Goal: Information Seeking & Learning: Learn about a topic

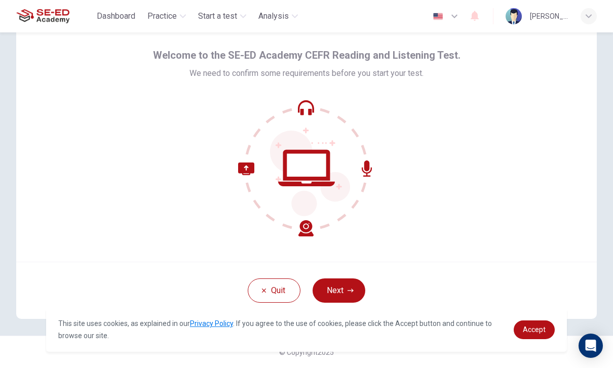
scroll to position [34, 0]
click at [342, 296] on button "Next" at bounding box center [338, 290] width 53 height 24
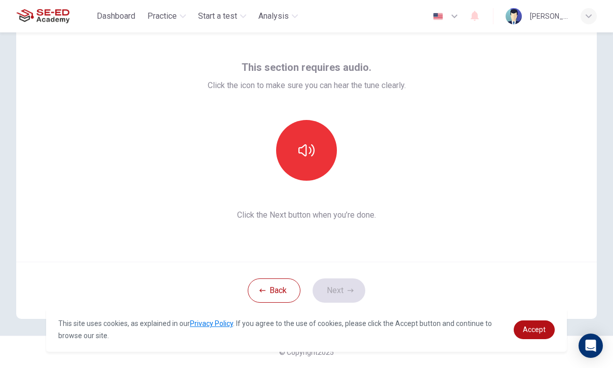
click at [311, 149] on icon "button" at bounding box center [306, 150] width 16 height 16
click at [309, 141] on button "button" at bounding box center [306, 150] width 61 height 61
click at [303, 154] on icon "button" at bounding box center [306, 150] width 16 height 12
click at [299, 153] on icon "button" at bounding box center [306, 150] width 16 height 12
click at [304, 142] on icon "button" at bounding box center [306, 150] width 16 height 16
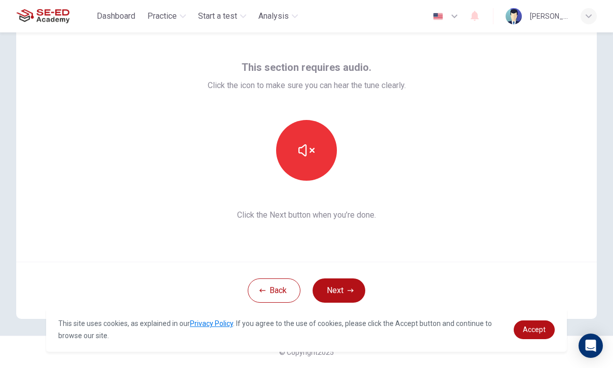
click at [349, 290] on icon "button" at bounding box center [350, 291] width 6 height 6
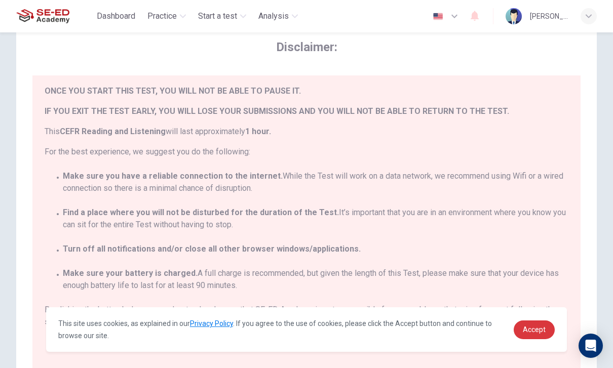
click at [538, 334] on link "Accept" at bounding box center [533, 329] width 41 height 19
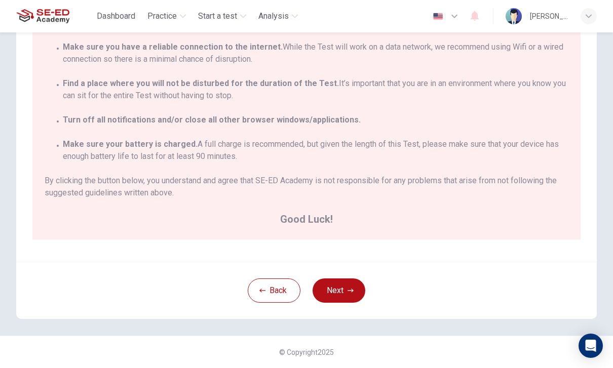
scroll to position [163, 0]
click at [340, 289] on button "Next" at bounding box center [338, 290] width 53 height 24
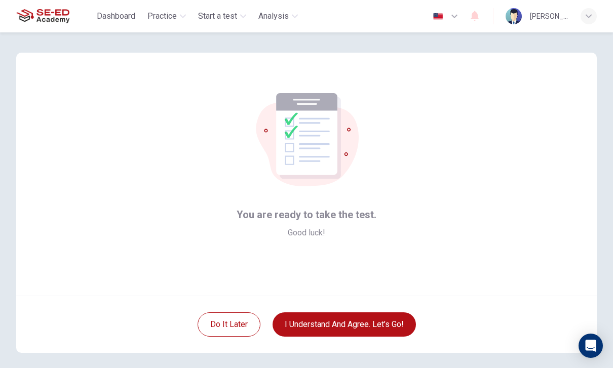
scroll to position [-1, 0]
click at [385, 329] on button "I understand and agree. Let’s go!" at bounding box center [343, 324] width 143 height 24
click at [370, 314] on button "I understand and agree. Let’s go!" at bounding box center [343, 324] width 143 height 24
click at [380, 319] on button "I understand and agree. Let’s go!" at bounding box center [343, 324] width 143 height 24
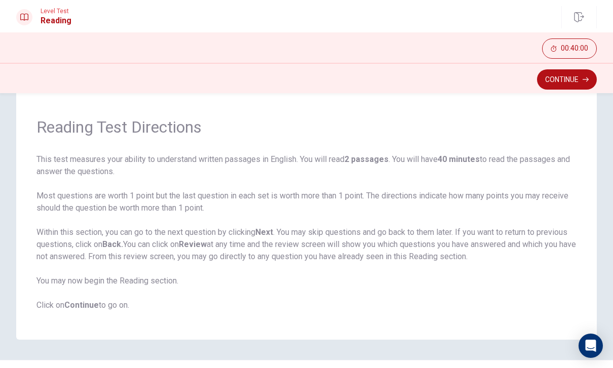
scroll to position [23, 0]
click at [569, 86] on button "Continue" at bounding box center [567, 79] width 60 height 20
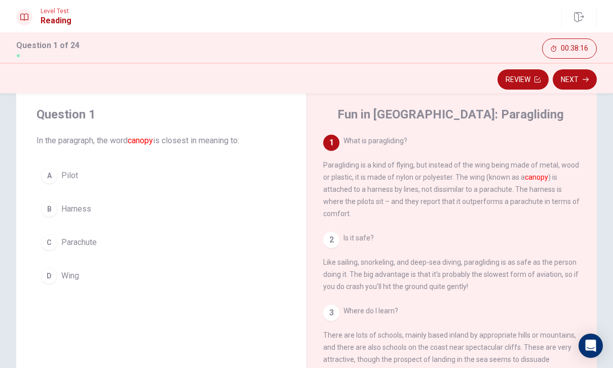
click at [92, 279] on button "D Wing" at bounding box center [161, 275] width 250 height 25
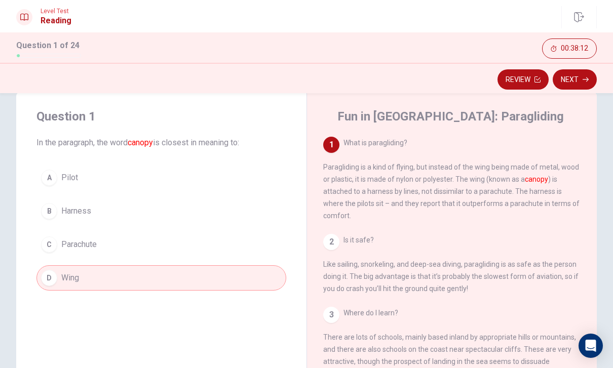
scroll to position [20, 0]
click at [582, 82] on icon "button" at bounding box center [585, 79] width 6 height 6
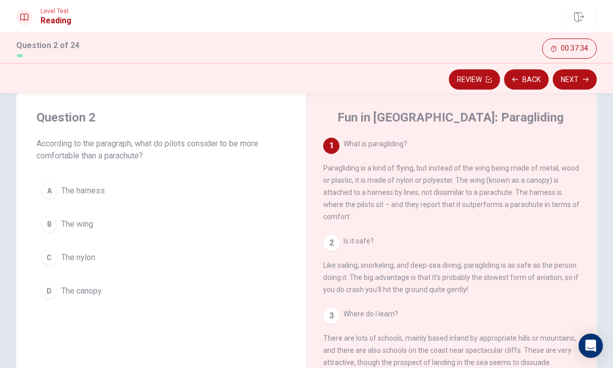
click at [63, 192] on span "The harness" at bounding box center [83, 191] width 44 height 12
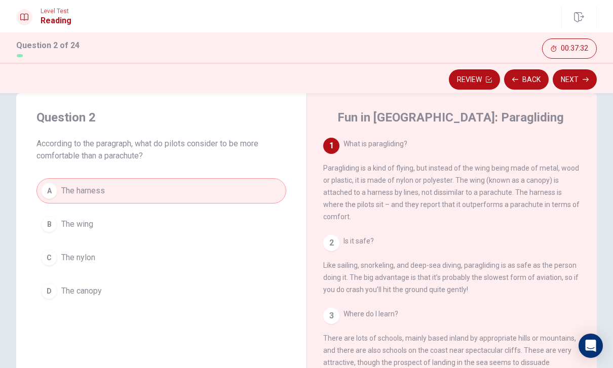
click at [589, 80] on button "Next" at bounding box center [574, 79] width 44 height 20
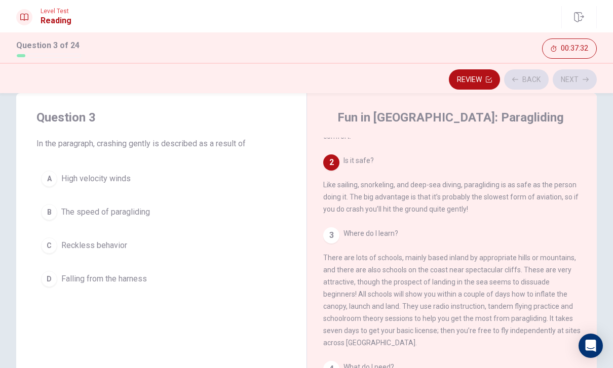
scroll to position [101, 0]
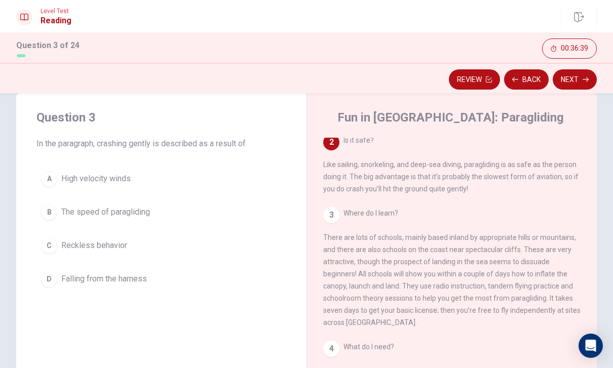
click at [55, 214] on div "B" at bounding box center [49, 212] width 16 height 16
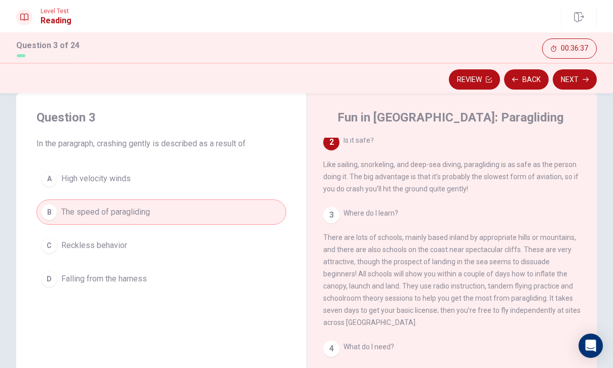
click at [584, 82] on icon "button" at bounding box center [585, 79] width 6 height 6
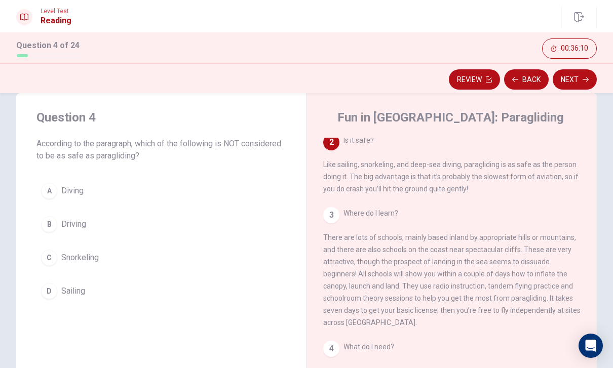
click at [58, 225] on button "B Driving" at bounding box center [161, 224] width 250 height 25
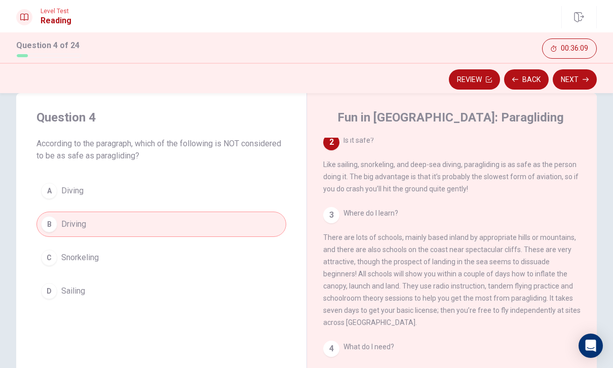
click at [587, 82] on icon "button" at bounding box center [585, 79] width 6 height 6
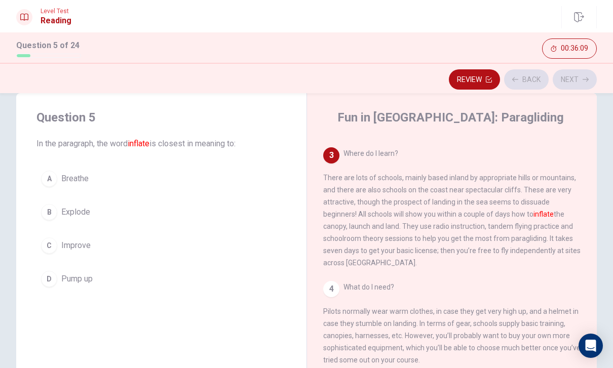
scroll to position [176, 0]
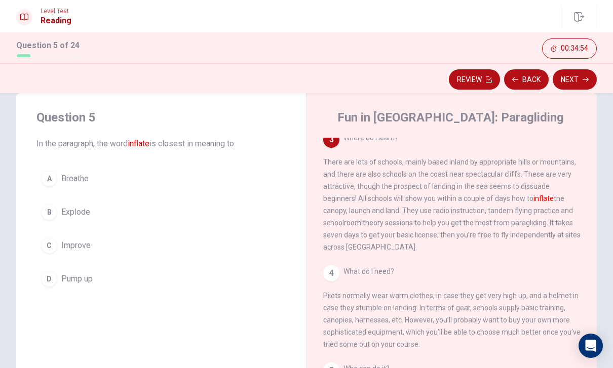
click at [84, 283] on span "Pump up" at bounding box center [76, 279] width 31 height 12
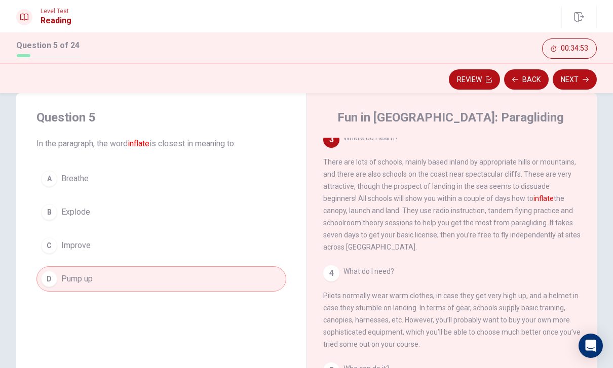
click at [582, 83] on button "Next" at bounding box center [574, 79] width 44 height 20
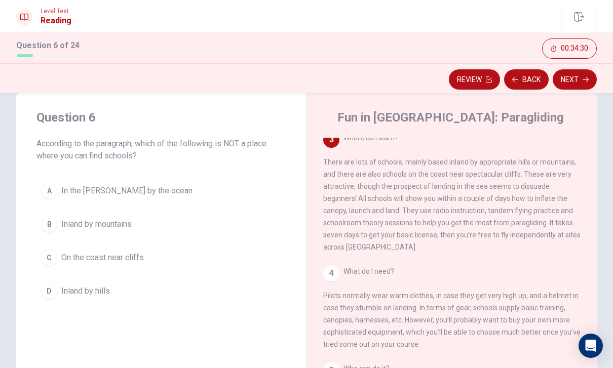
click at [54, 189] on div "A" at bounding box center [49, 191] width 16 height 16
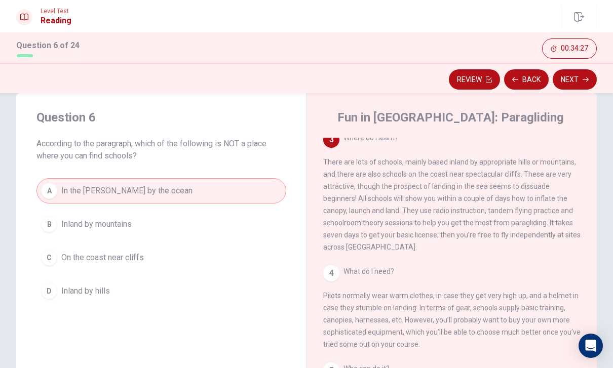
click at [588, 79] on icon "button" at bounding box center [585, 79] width 6 height 5
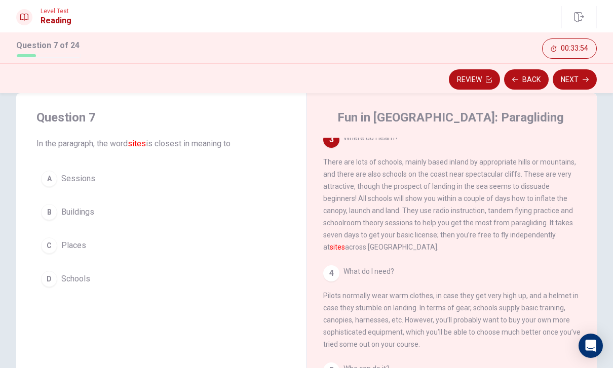
click at [59, 250] on button "C Places" at bounding box center [161, 245] width 250 height 25
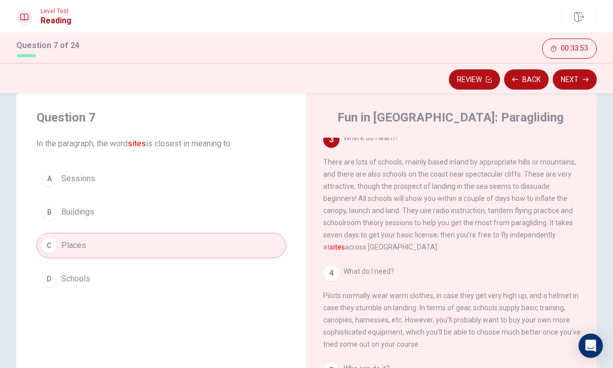
click at [583, 84] on button "Next" at bounding box center [574, 79] width 44 height 20
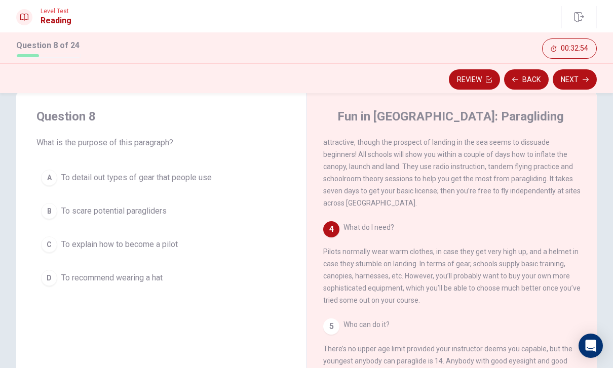
scroll to position [21, 0]
click at [61, 210] on button "B To scare potential paragliders" at bounding box center [161, 211] width 250 height 25
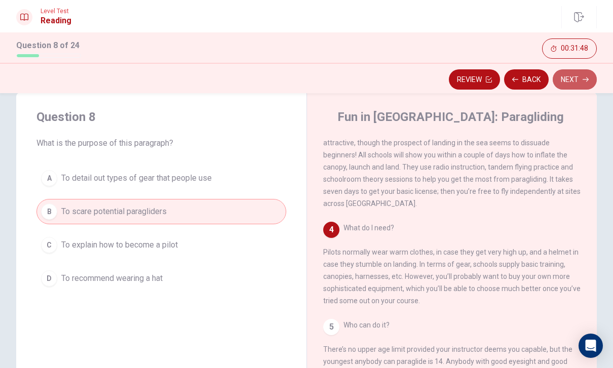
click at [588, 85] on button "Next" at bounding box center [574, 79] width 44 height 20
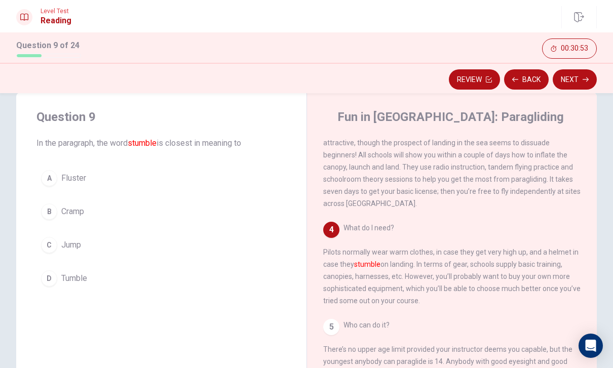
click at [81, 281] on span "Tumble" at bounding box center [74, 278] width 26 height 12
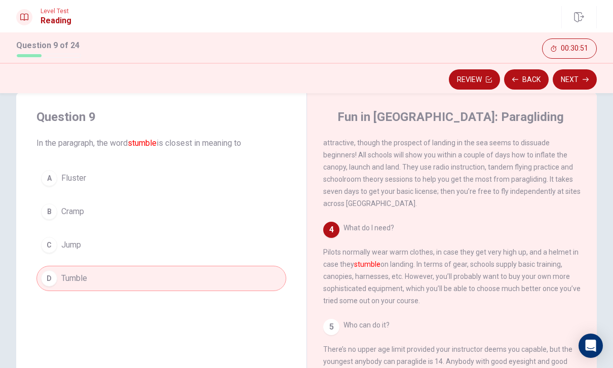
click at [581, 85] on button "Next" at bounding box center [574, 79] width 44 height 20
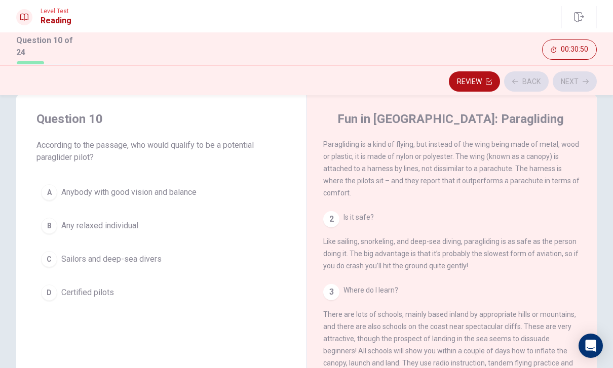
scroll to position [0, 0]
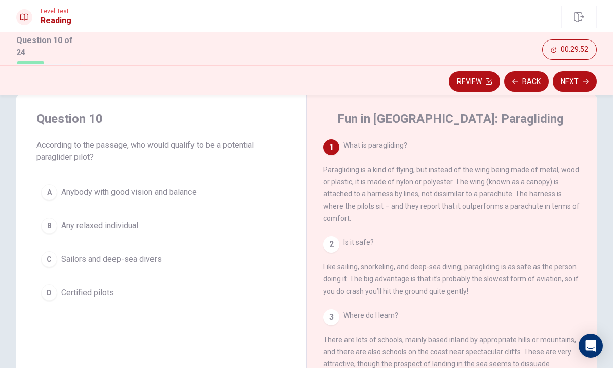
click at [106, 292] on span "Certified pilots" at bounding box center [87, 293] width 53 height 12
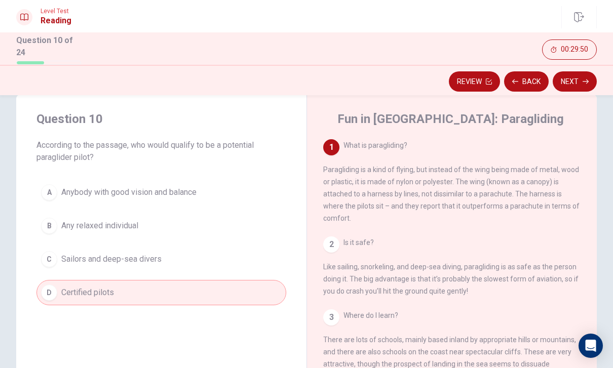
click at [567, 86] on button "Next" at bounding box center [574, 81] width 44 height 20
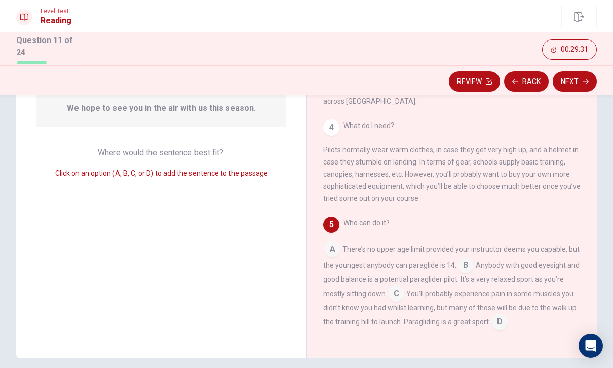
scroll to position [107, 0]
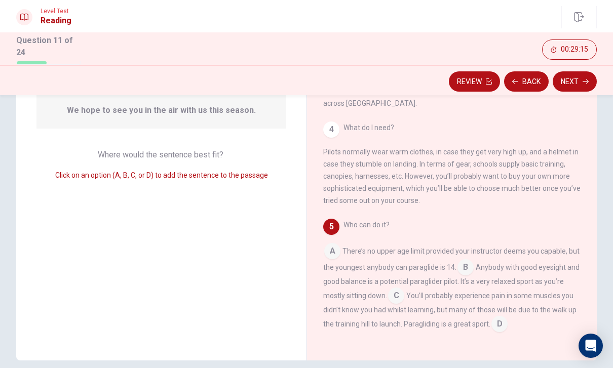
click at [530, 79] on button "Back" at bounding box center [526, 81] width 45 height 20
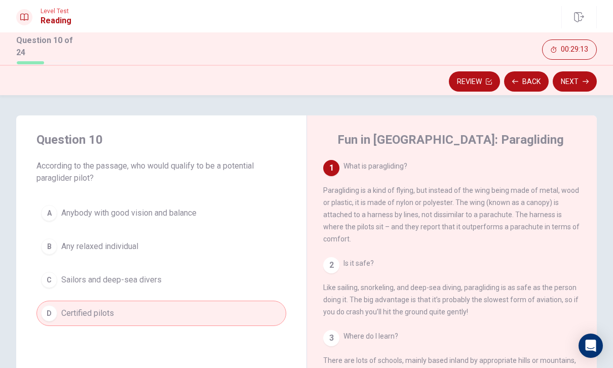
scroll to position [0, 0]
click at [576, 82] on button "Next" at bounding box center [574, 81] width 44 height 20
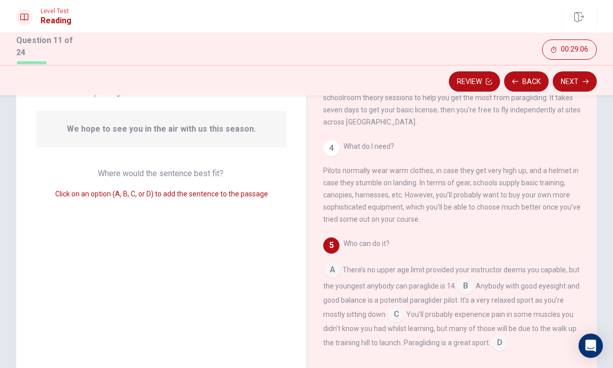
scroll to position [97, 0]
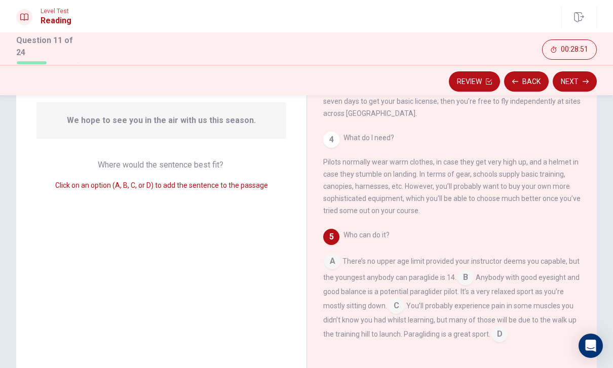
click at [500, 330] on input at bounding box center [499, 335] width 16 height 16
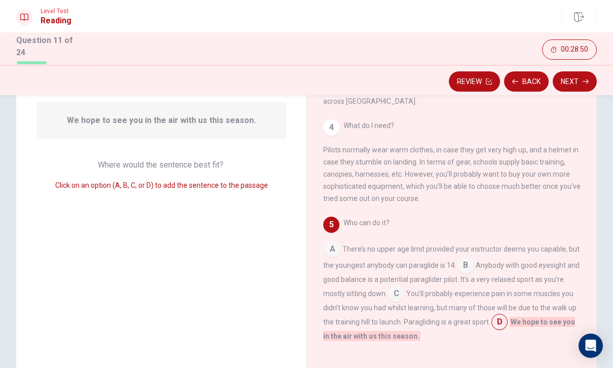
scroll to position [260, 0]
click at [402, 295] on input at bounding box center [396, 295] width 16 height 16
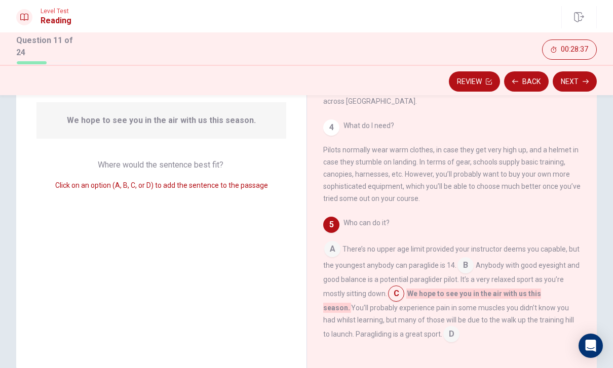
click at [443, 333] on input at bounding box center [451, 335] width 16 height 16
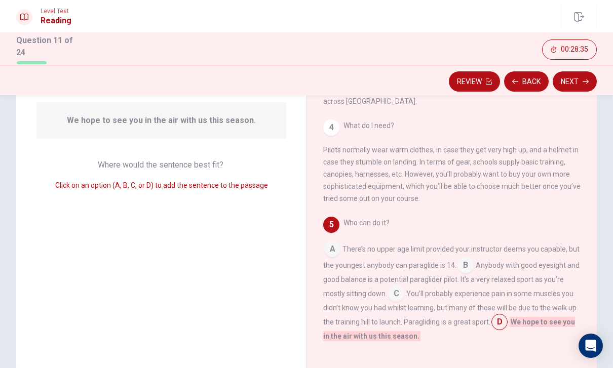
click at [581, 82] on button "Next" at bounding box center [574, 81] width 44 height 20
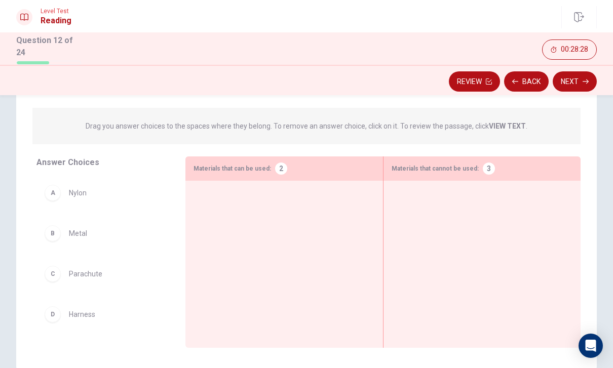
click at [47, 191] on div "A" at bounding box center [53, 193] width 16 height 16
click at [46, 191] on div "A" at bounding box center [53, 193] width 16 height 16
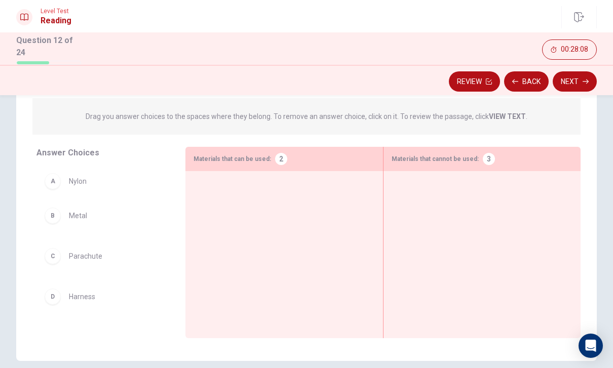
scroll to position [103, 0]
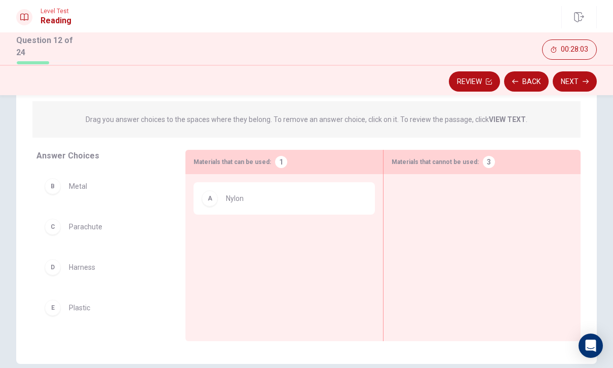
click at [423, 190] on div at bounding box center [481, 241] width 181 height 119
click at [51, 188] on div "B" at bounding box center [53, 186] width 16 height 16
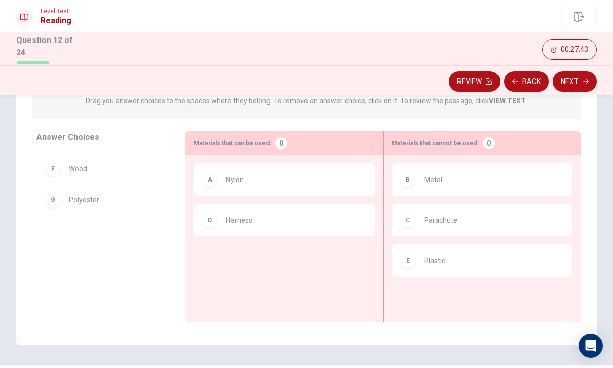
scroll to position [136, 0]
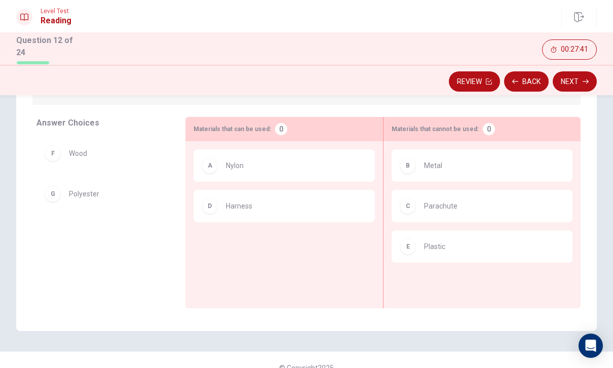
click at [527, 85] on button "Back" at bounding box center [526, 81] width 45 height 20
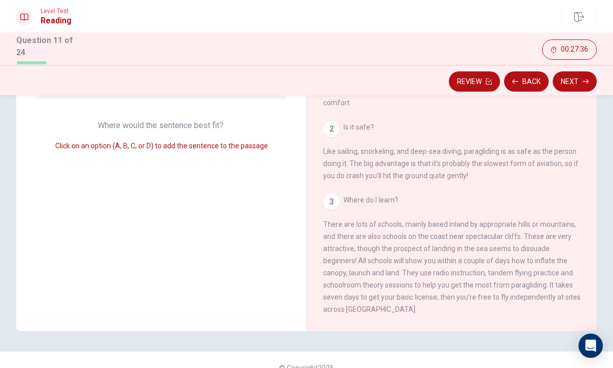
scroll to position [-3, 0]
click at [575, 71] on button "Next" at bounding box center [574, 81] width 44 height 20
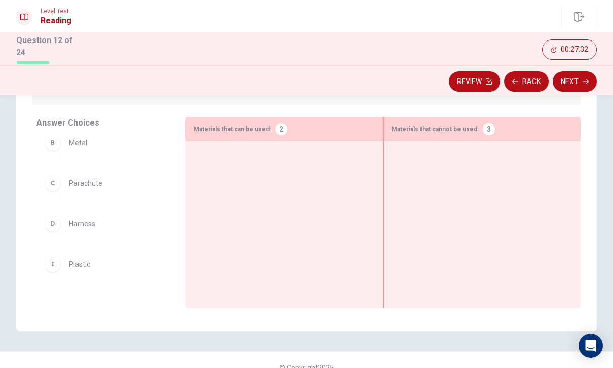
scroll to position [36, 0]
click at [528, 82] on button "Back" at bounding box center [526, 81] width 45 height 20
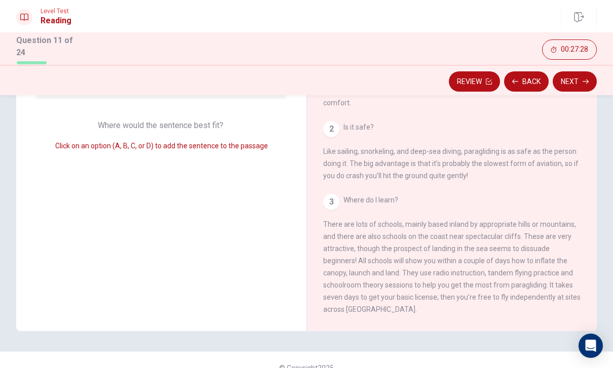
scroll to position [0, 0]
click at [572, 73] on button "Next" at bounding box center [574, 81] width 44 height 20
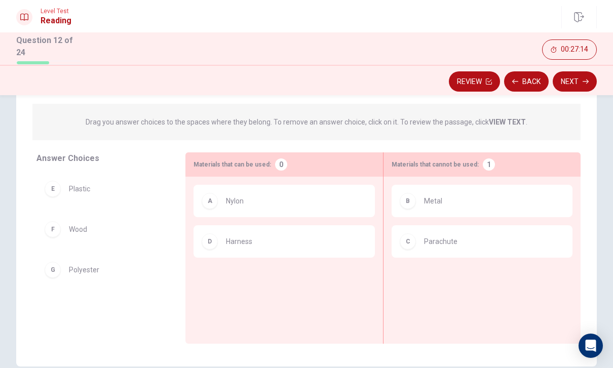
scroll to position [100, 0]
click at [102, 195] on div "F Wood G Polyester" at bounding box center [102, 252] width 133 height 156
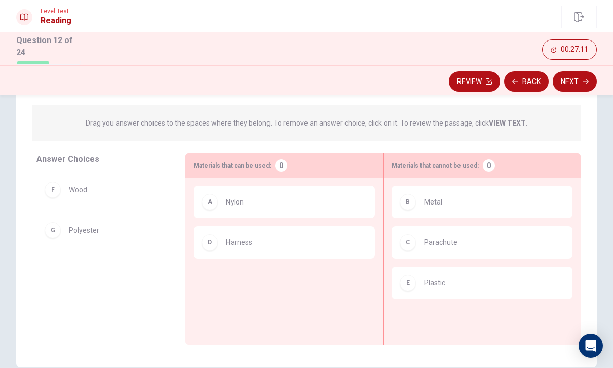
click at [108, 186] on div "F Wood G Polyester" at bounding box center [102, 252] width 133 height 156
click at [96, 189] on div "F Wood" at bounding box center [103, 190] width 116 height 16
click at [94, 232] on span "Polyester" at bounding box center [84, 230] width 30 height 12
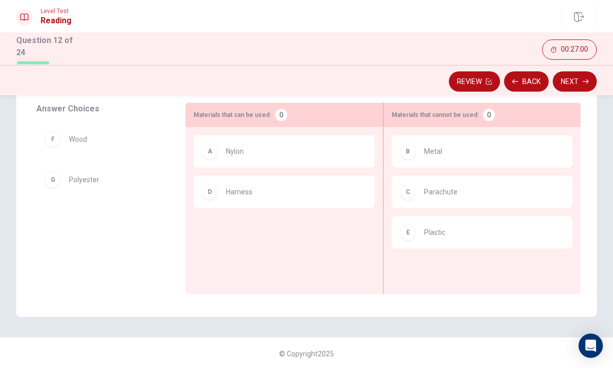
scroll to position [150, 0]
click at [90, 182] on span "Polyester" at bounding box center [84, 180] width 30 height 12
click at [92, 181] on span "Polyester" at bounding box center [84, 180] width 30 height 12
click at [89, 184] on div "G Polyester" at bounding box center [103, 180] width 116 height 16
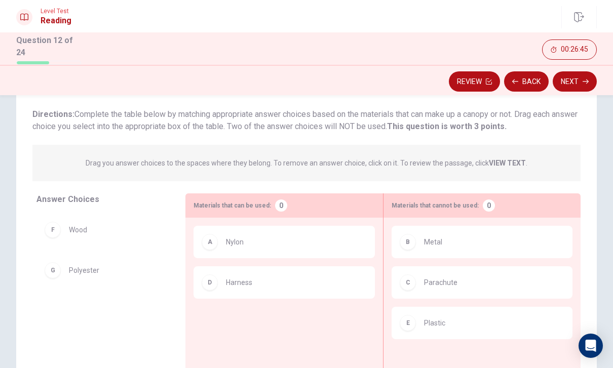
scroll to position [60, 0]
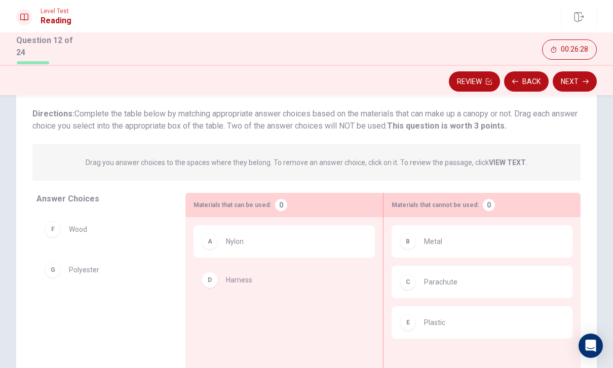
click at [269, 282] on div "A Nylon" at bounding box center [283, 284] width 181 height 119
click at [84, 304] on span "Polyester" at bounding box center [84, 310] width 30 height 12
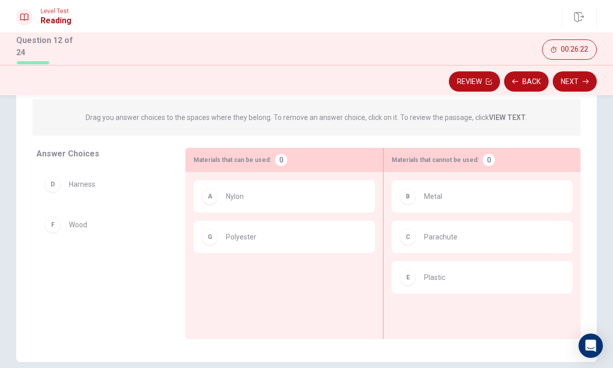
scroll to position [117, 0]
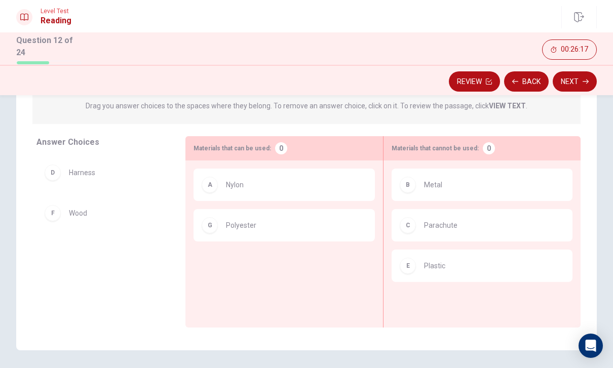
click at [493, 226] on div "C Parachute" at bounding box center [481, 225] width 165 height 16
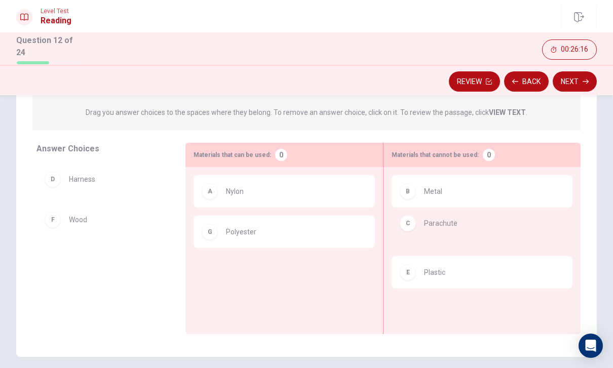
scroll to position [109, 0]
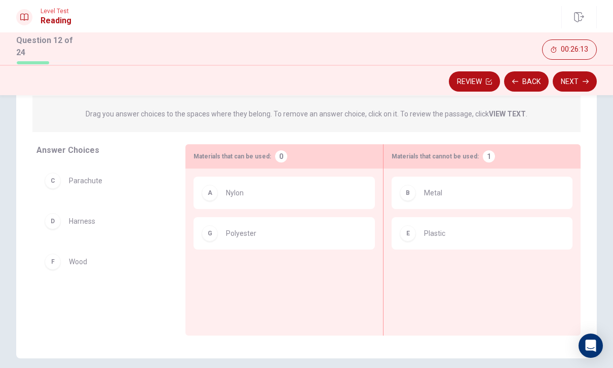
click at [93, 260] on div "F Wood" at bounding box center [103, 262] width 116 height 16
click at [85, 263] on span "Wood" at bounding box center [78, 262] width 18 height 12
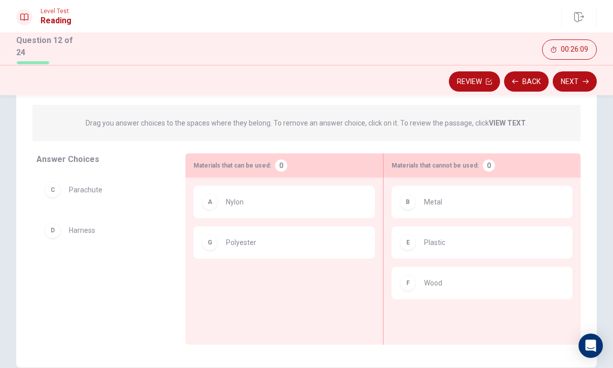
click at [583, 85] on button "Next" at bounding box center [574, 81] width 44 height 20
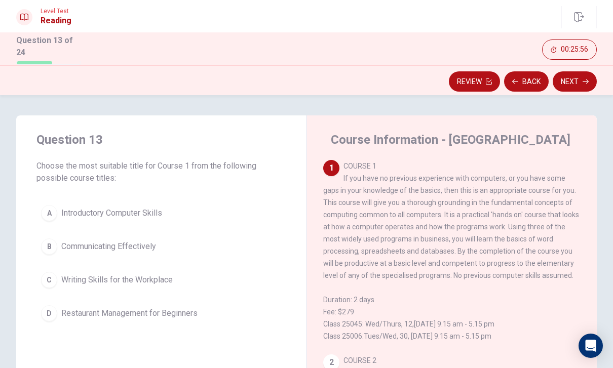
scroll to position [0, 0]
click at [58, 209] on button "A Introductory Computer Skills" at bounding box center [161, 212] width 250 height 25
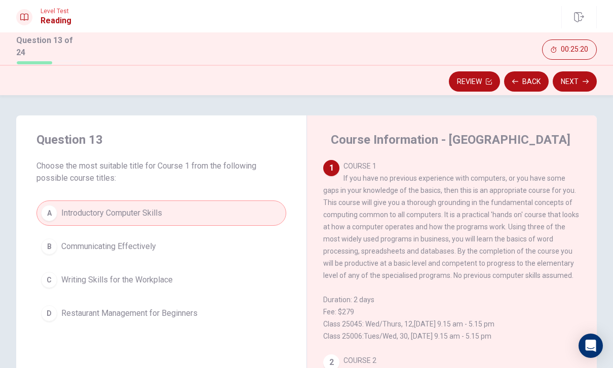
click at [569, 82] on button "Next" at bounding box center [574, 81] width 44 height 20
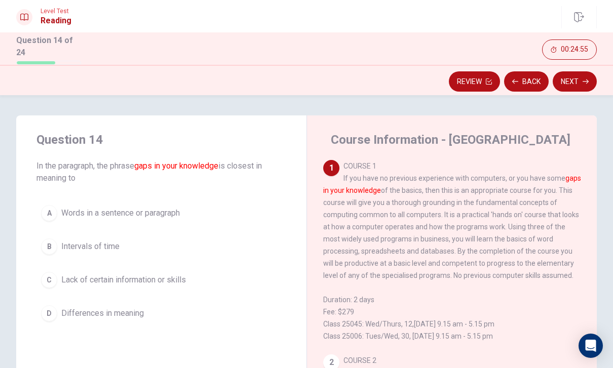
click at [88, 282] on span "Lack of certain information or skills" at bounding box center [123, 280] width 125 height 12
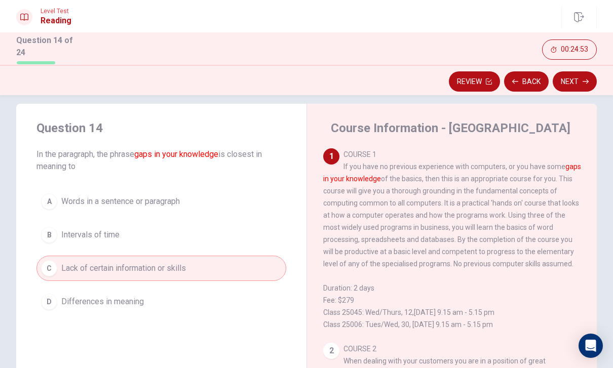
scroll to position [9, 0]
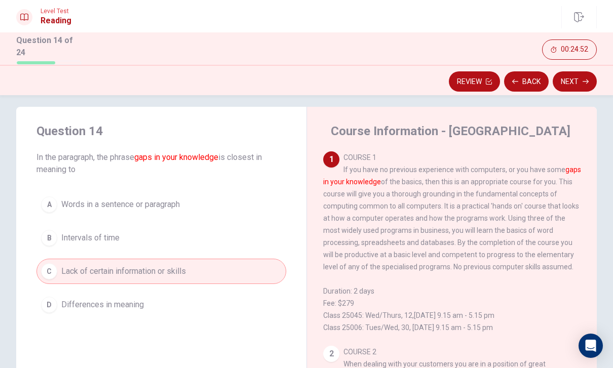
click at [578, 84] on button "Next" at bounding box center [574, 81] width 44 height 20
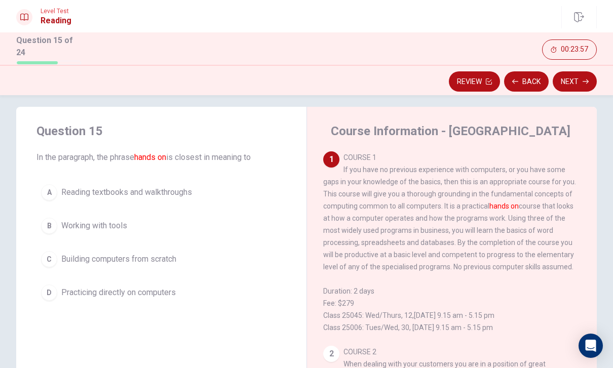
click at [72, 224] on span "Working with tools" at bounding box center [94, 226] width 66 height 12
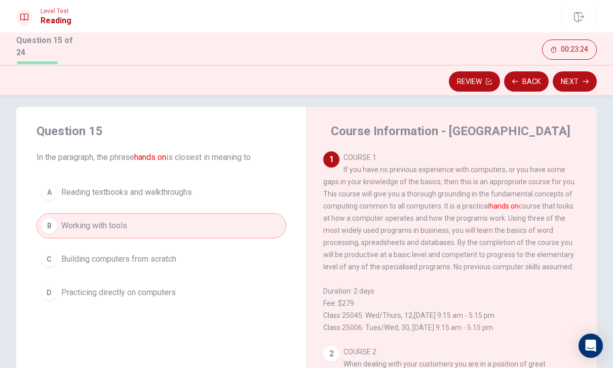
click at [587, 78] on icon "button" at bounding box center [585, 81] width 6 height 6
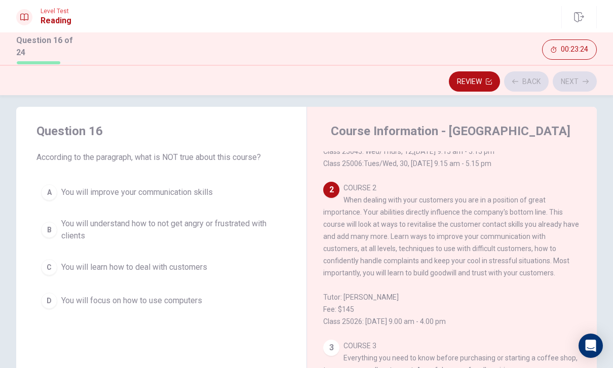
scroll to position [164, 0]
click at [139, 305] on button "D You will focus on how to use computers" at bounding box center [161, 300] width 250 height 25
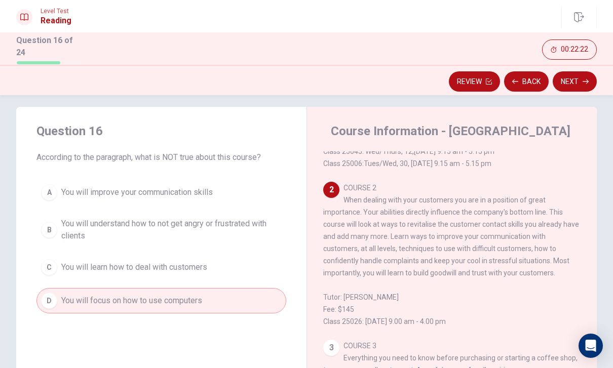
click at [588, 77] on button "Next" at bounding box center [574, 81] width 44 height 20
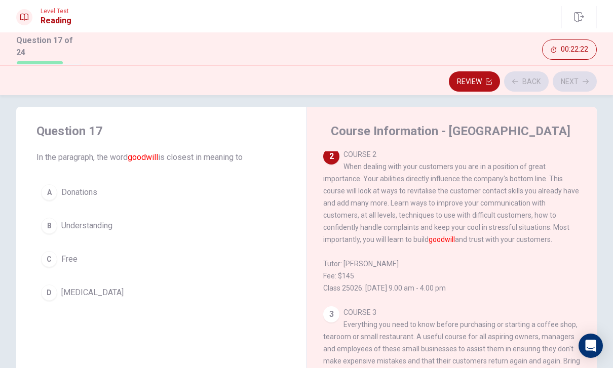
scroll to position [202, 0]
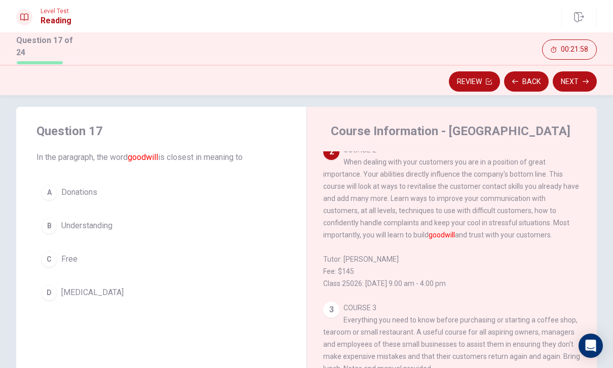
click at [74, 222] on span "Understanding" at bounding box center [86, 226] width 51 height 12
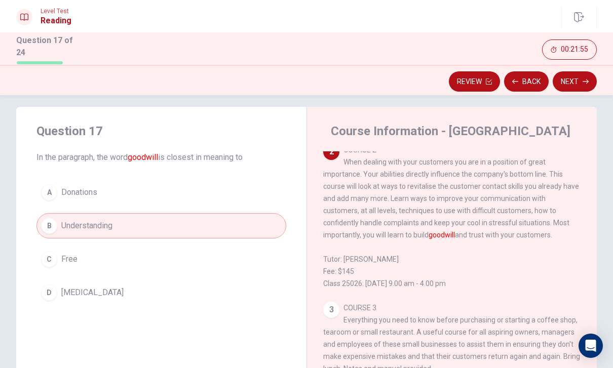
click at [578, 81] on button "Next" at bounding box center [574, 81] width 44 height 20
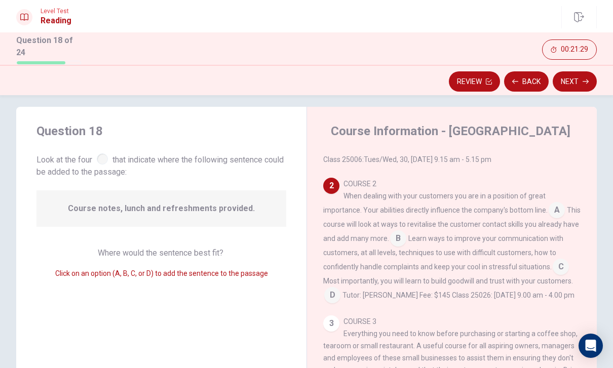
scroll to position [166, 0]
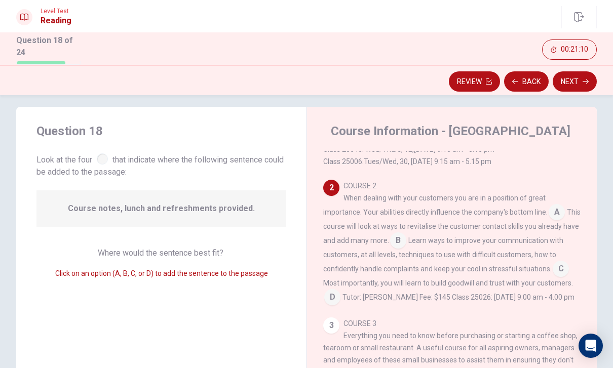
click at [334, 302] on input at bounding box center [332, 298] width 16 height 16
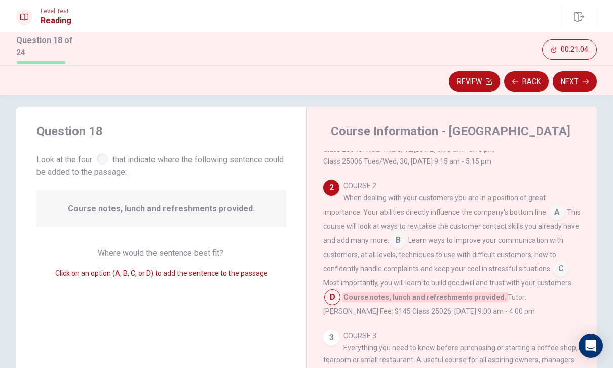
scroll to position [191, 0]
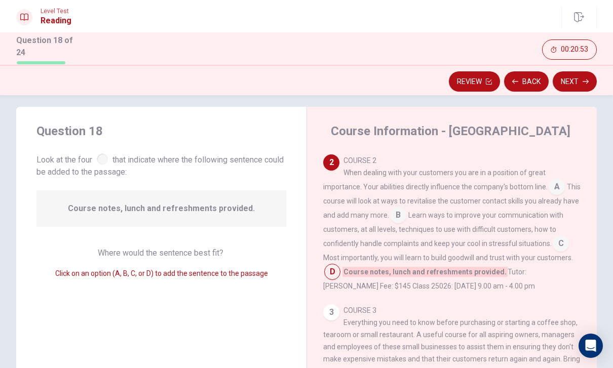
click at [539, 309] on div "1 COURSE 1 If you have no previous experience with computers, or you have some …" at bounding box center [458, 296] width 271 height 291
click at [572, 81] on button "Next" at bounding box center [574, 81] width 44 height 20
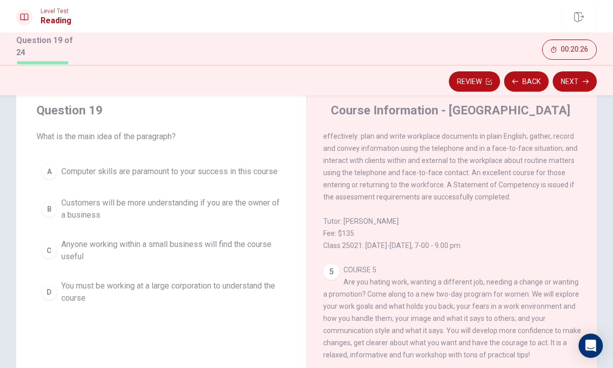
scroll to position [618, 0]
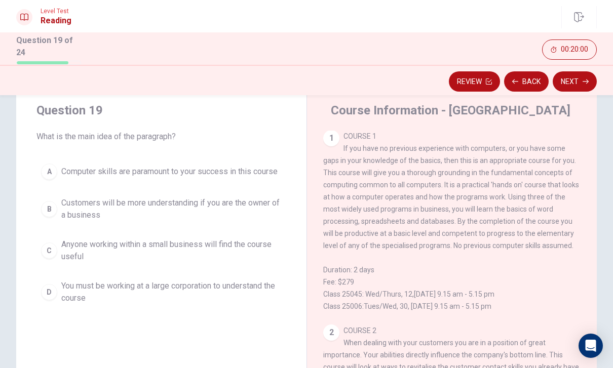
click at [580, 84] on button "Next" at bounding box center [574, 81] width 44 height 20
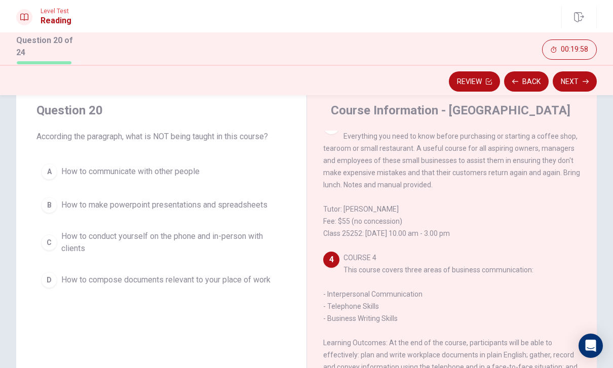
scroll to position [359, 0]
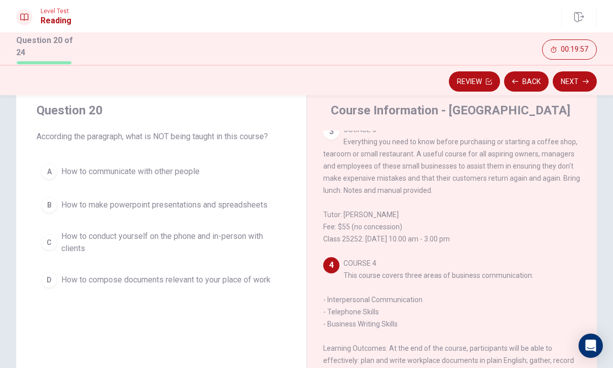
click at [536, 83] on button "Back" at bounding box center [526, 81] width 45 height 20
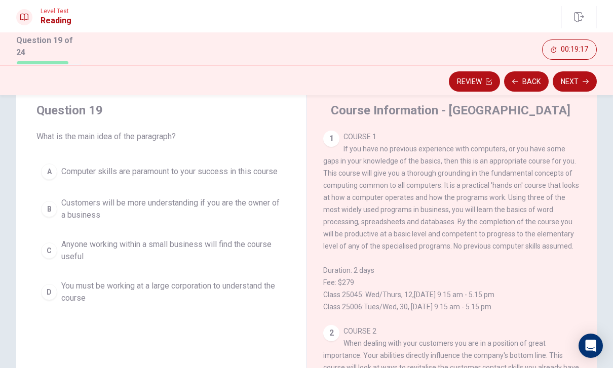
scroll to position [0, 0]
click at [251, 255] on span "Anyone working within a small business will find the course useful" at bounding box center [171, 250] width 220 height 24
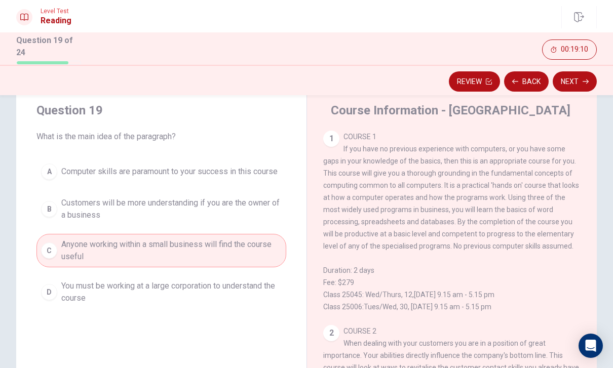
click at [591, 83] on button "Next" at bounding box center [574, 81] width 44 height 20
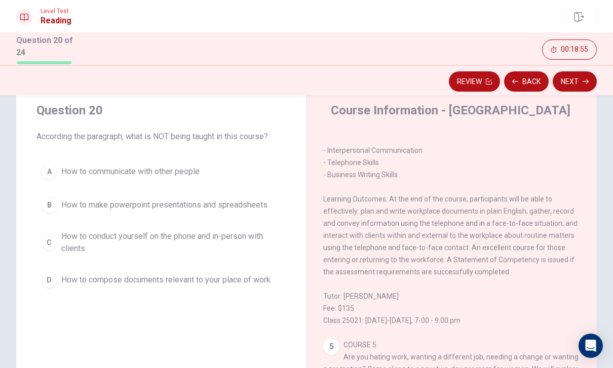
scroll to position [509, 0]
click at [251, 199] on span "How to make powerpoint presentations and spreadsheets" at bounding box center [164, 205] width 206 height 12
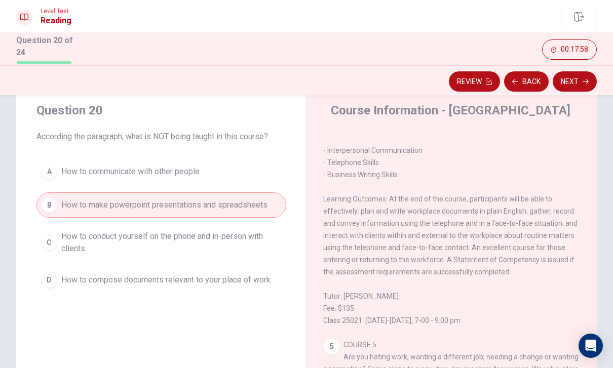
click at [577, 84] on button "Next" at bounding box center [574, 81] width 44 height 20
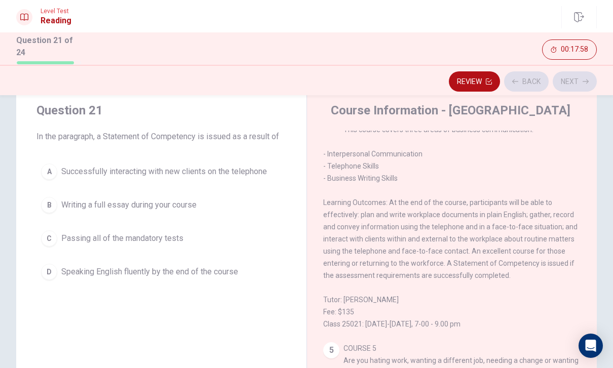
scroll to position [505, 0]
click at [237, 163] on button "A Successfully interacting with new clients on the telephone" at bounding box center [161, 171] width 250 height 25
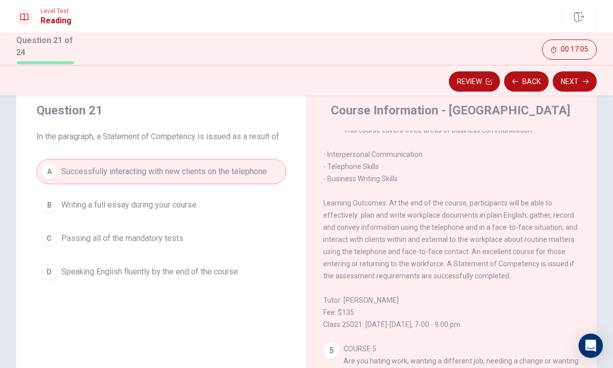
click at [262, 244] on button "C Passing all of the mandatory tests" at bounding box center [161, 238] width 250 height 25
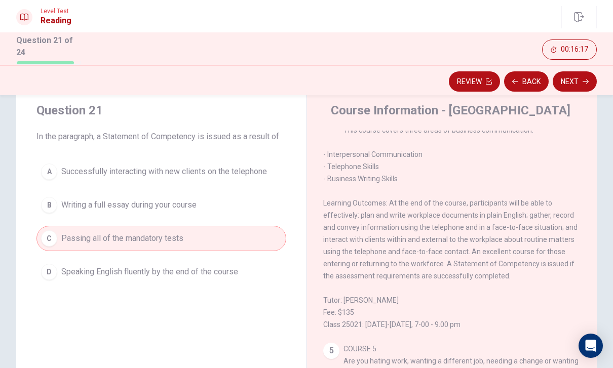
click at [578, 83] on button "Next" at bounding box center [574, 81] width 44 height 20
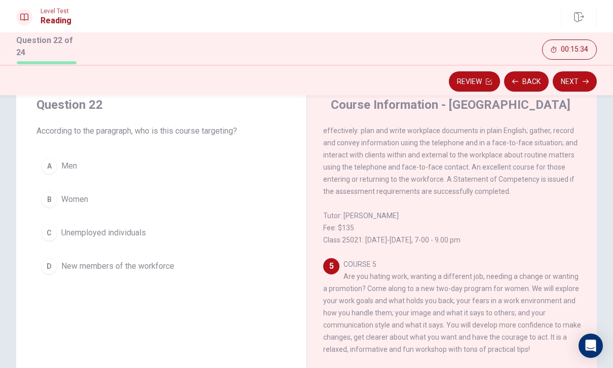
scroll to position [34, 0]
click at [558, 214] on div "4 COURSE 4 This course covers three areas of business communication: - Interper…" at bounding box center [452, 137] width 258 height 219
click at [181, 193] on button "B Women" at bounding box center [161, 199] width 250 height 25
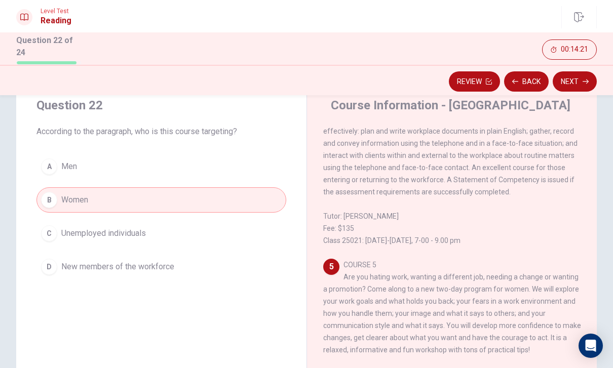
click at [246, 234] on button "C Unemployed individuals" at bounding box center [161, 233] width 250 height 25
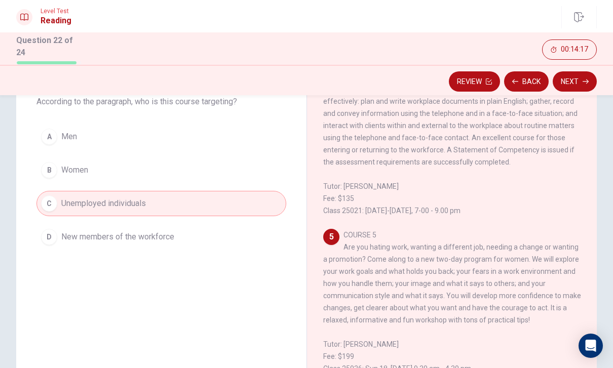
scroll to position [72, 0]
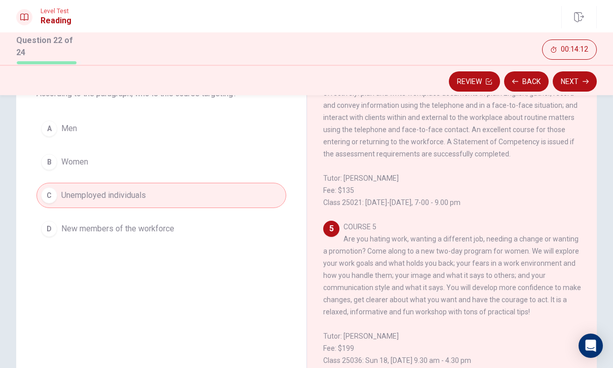
click at [564, 83] on button "Next" at bounding box center [574, 81] width 44 height 20
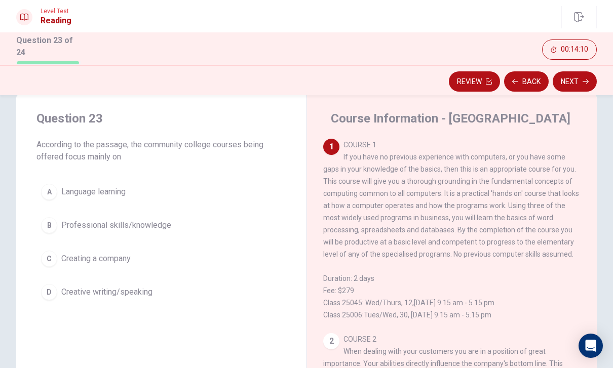
scroll to position [22, 0]
click at [228, 221] on button "B Professional skills/knowledge" at bounding box center [161, 224] width 250 height 25
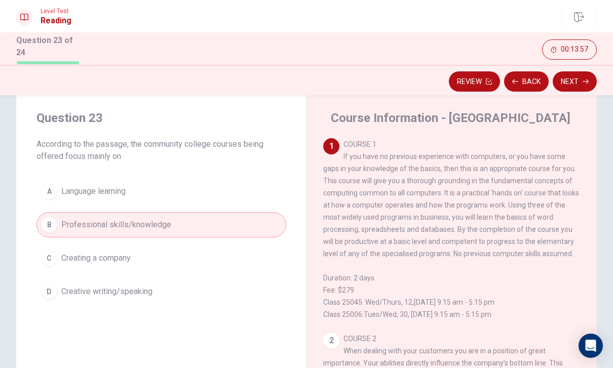
click at [574, 85] on button "Next" at bounding box center [574, 81] width 44 height 20
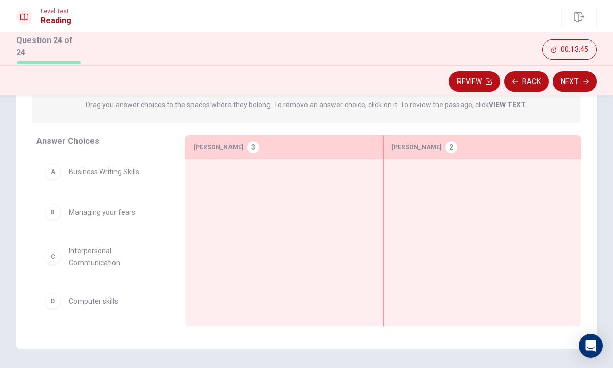
scroll to position [0, 0]
click at [531, 84] on button "Back" at bounding box center [526, 81] width 45 height 20
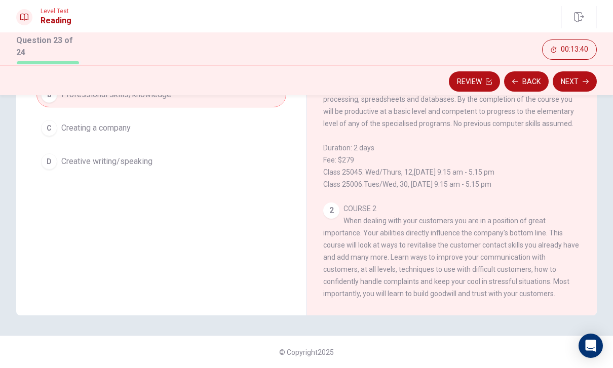
click at [520, 163] on div "1 COURSE 1 If you have no previous experience with computers, or you have some …" at bounding box center [452, 99] width 258 height 182
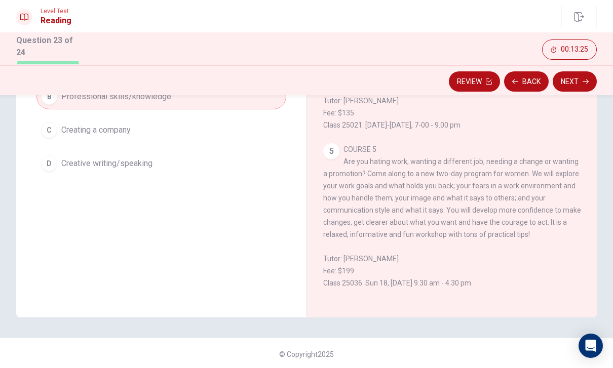
scroll to position [618, 0]
click at [574, 84] on button "Next" at bounding box center [574, 81] width 44 height 20
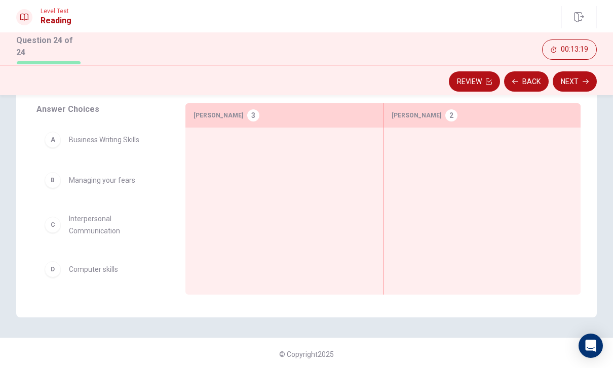
click at [108, 178] on span "Managing your fears" at bounding box center [102, 180] width 66 height 12
click at [108, 184] on div "B Managing your fears" at bounding box center [103, 180] width 116 height 16
click at [112, 177] on span "Managing your fears" at bounding box center [102, 180] width 66 height 12
click at [79, 176] on span "Managing your fears" at bounding box center [102, 180] width 66 height 12
click at [97, 187] on div "B Managing your fears" at bounding box center [102, 180] width 133 height 32
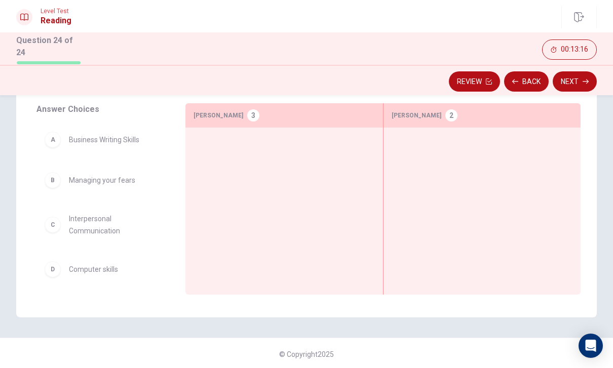
click at [74, 179] on span "Managing your fears" at bounding box center [102, 180] width 66 height 12
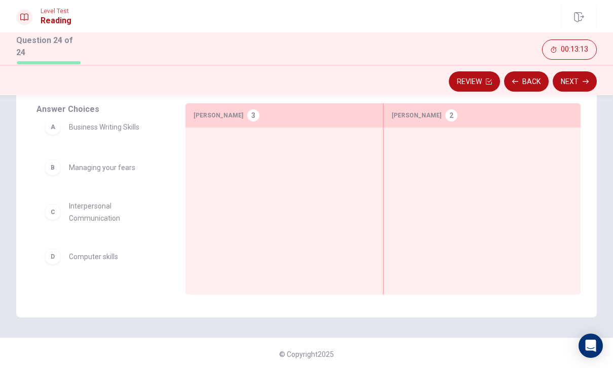
click at [106, 172] on div "B Managing your fears" at bounding box center [103, 167] width 116 height 16
click at [117, 170] on span "Managing your fears" at bounding box center [102, 167] width 66 height 12
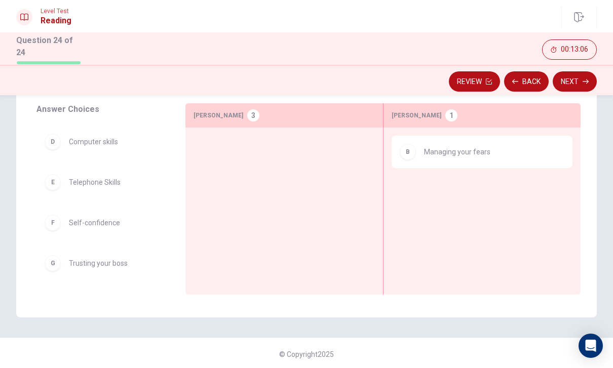
scroll to position [87, 0]
click at [77, 226] on span "Self-confidence" at bounding box center [94, 223] width 51 height 12
click at [110, 227] on div "F Self-confidence" at bounding box center [103, 223] width 116 height 16
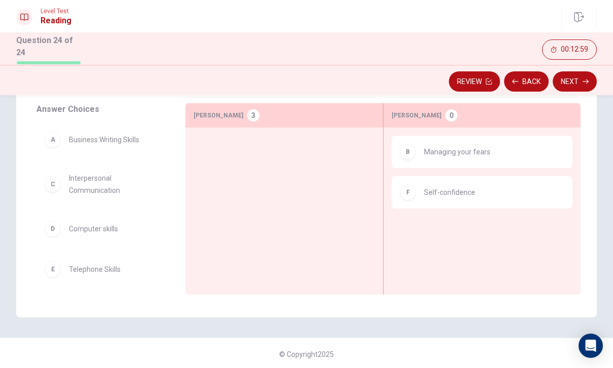
scroll to position [0, 0]
click at [133, 144] on div "A Business Writing Skills" at bounding box center [103, 140] width 116 height 16
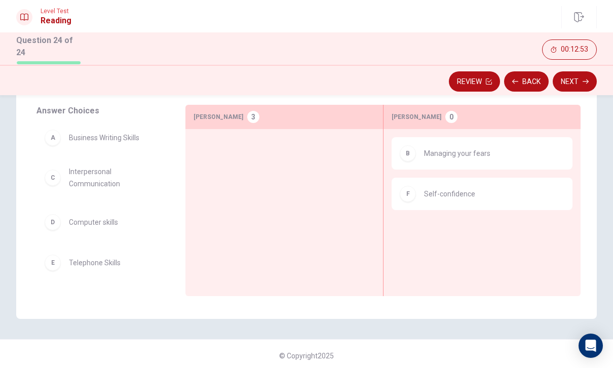
scroll to position [145, 0]
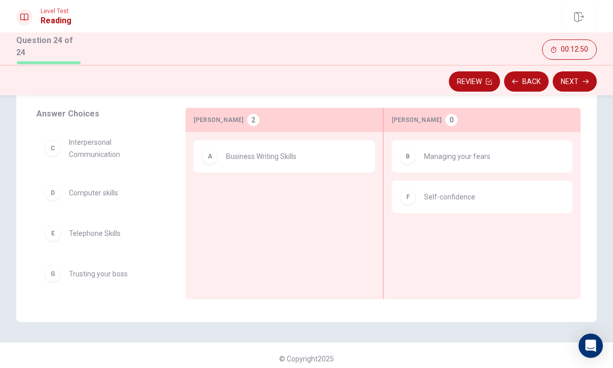
click at [115, 150] on span "Interpersonal Communication" at bounding box center [115, 148] width 92 height 24
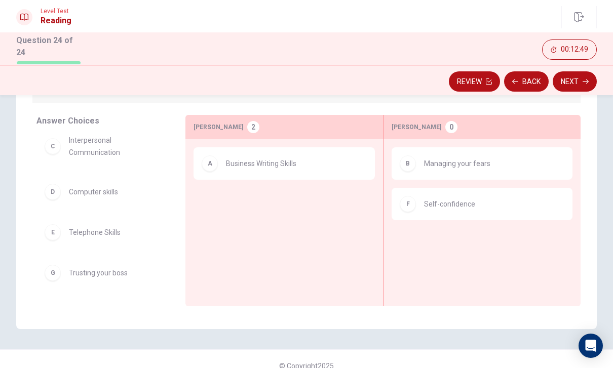
scroll to position [128, 0]
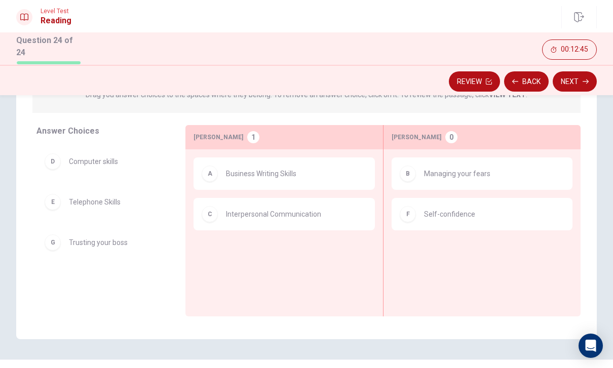
click at [116, 202] on span "Telephone Skills" at bounding box center [95, 202] width 52 height 12
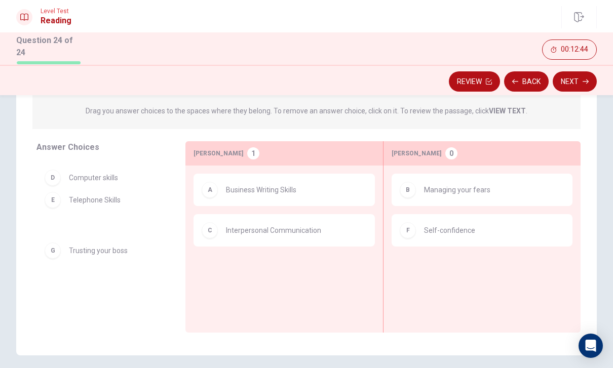
scroll to position [112, 0]
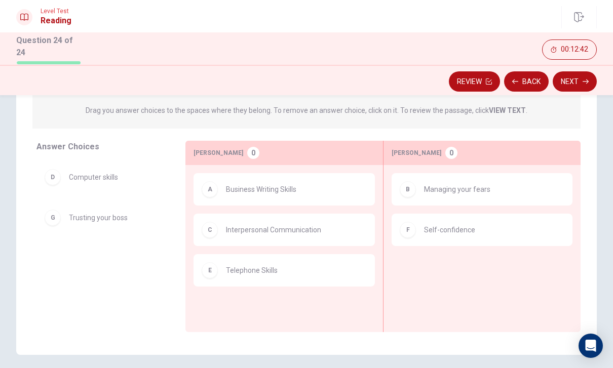
click at [583, 84] on button "Next" at bounding box center [574, 81] width 44 height 20
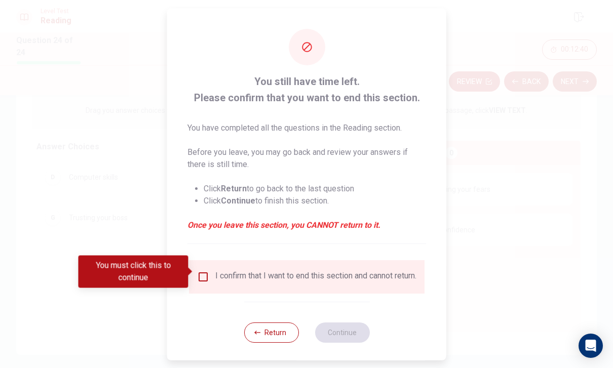
click at [207, 272] on input "You must click this to continue" at bounding box center [203, 276] width 12 height 12
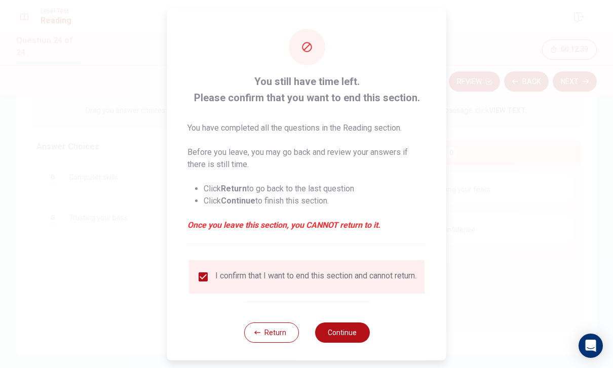
click at [352, 336] on button "Continue" at bounding box center [341, 332] width 55 height 20
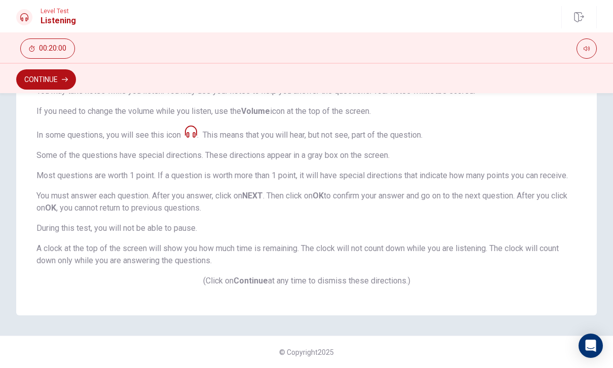
scroll to position [178, 0]
click at [60, 80] on button "Continue" at bounding box center [46, 79] width 60 height 20
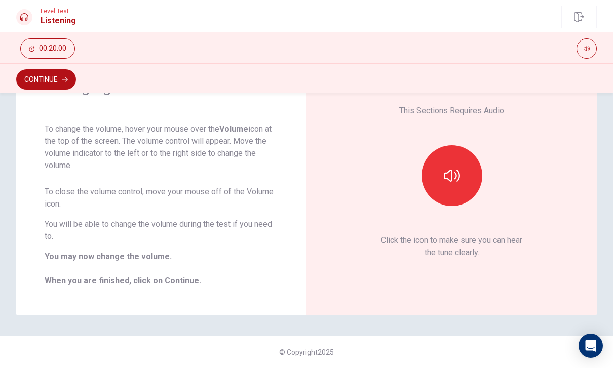
click at [464, 170] on button "button" at bounding box center [451, 175] width 61 height 61
click at [51, 77] on button "Continue" at bounding box center [46, 79] width 60 height 20
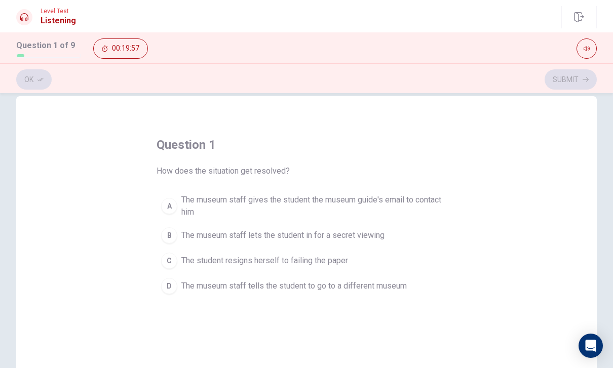
scroll to position [18, 0]
click at [358, 197] on span "The museum staff gives the student the museum guide's email to contact him" at bounding box center [316, 205] width 270 height 24
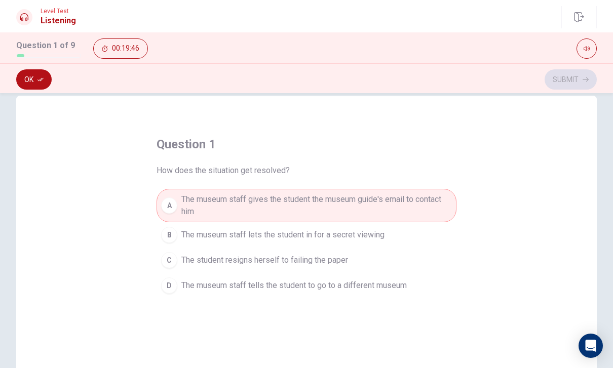
click at [49, 77] on button "Ok" at bounding box center [33, 79] width 35 height 20
click at [579, 84] on button "Submit" at bounding box center [570, 79] width 52 height 20
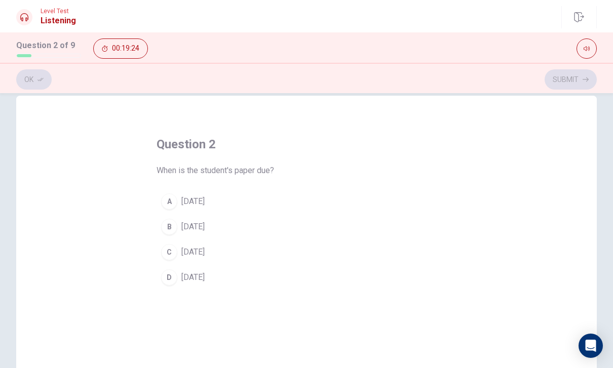
click at [586, 49] on icon "button" at bounding box center [586, 49] width 6 height 5
click at [595, 45] on button "button" at bounding box center [586, 48] width 20 height 20
click at [367, 254] on button "C [DATE]" at bounding box center [306, 251] width 300 height 25
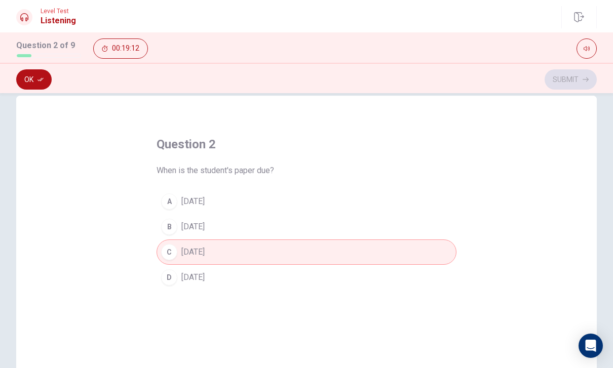
click at [35, 75] on button "Ok" at bounding box center [33, 79] width 35 height 20
click at [565, 86] on button "Submit" at bounding box center [570, 79] width 52 height 20
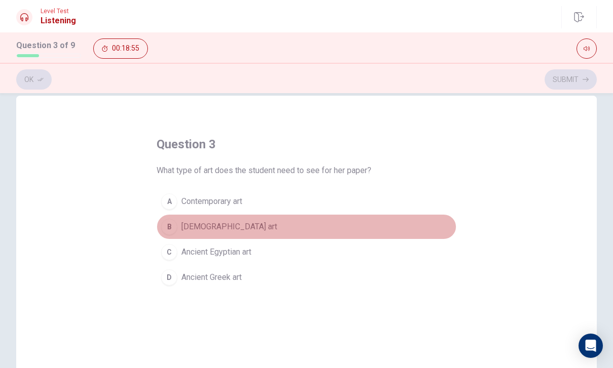
click at [306, 227] on button "B Native American art" at bounding box center [306, 226] width 300 height 25
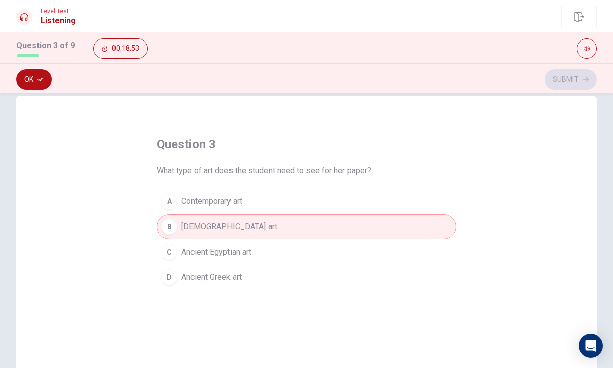
click at [32, 83] on button "Ok" at bounding box center [33, 79] width 35 height 20
click at [576, 77] on button "Submit" at bounding box center [570, 79] width 52 height 20
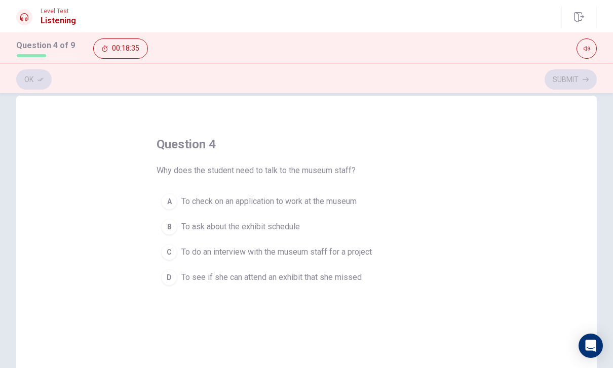
click at [374, 280] on button "D To see if she can attend an exhibit that she missed" at bounding box center [306, 277] width 300 height 25
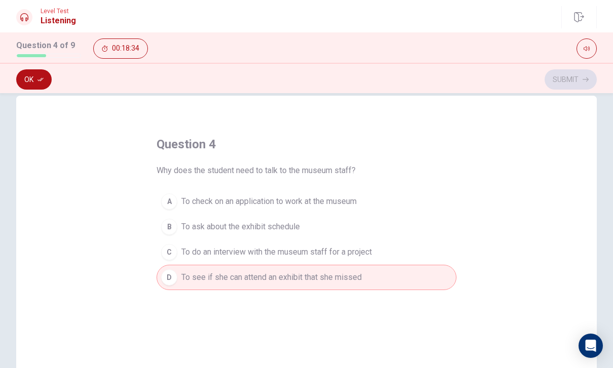
click at [36, 80] on button "Ok" at bounding box center [33, 79] width 35 height 20
click at [584, 70] on button "Submit" at bounding box center [570, 79] width 52 height 20
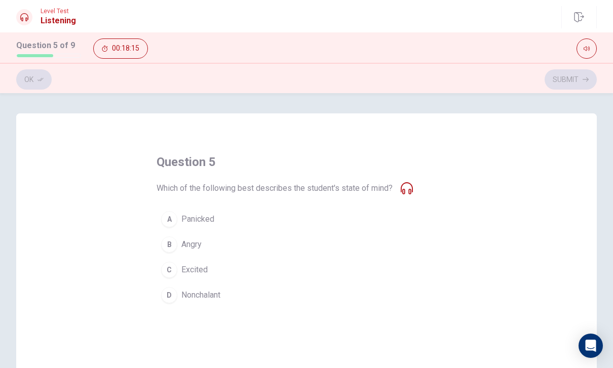
click at [254, 215] on button "A Panicked" at bounding box center [306, 219] width 300 height 25
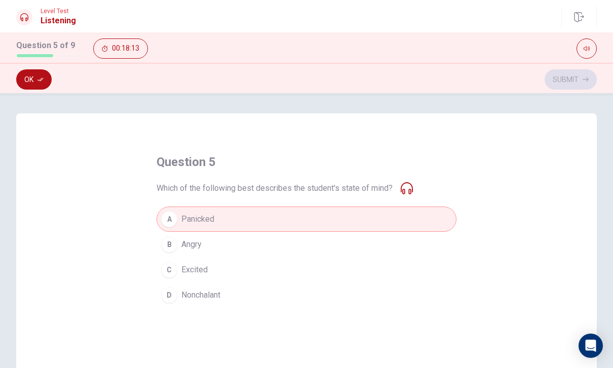
click at [26, 79] on button "Ok" at bounding box center [33, 79] width 35 height 20
click at [579, 74] on button "Submit" at bounding box center [570, 79] width 52 height 20
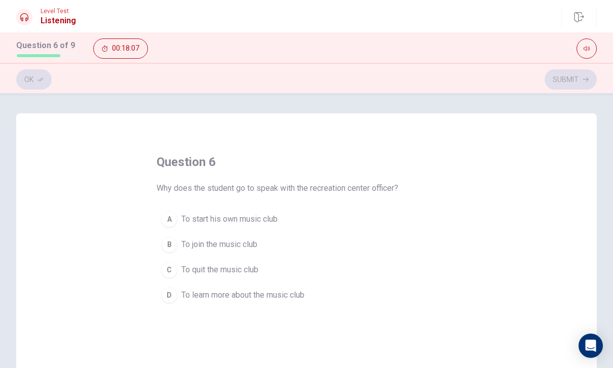
click at [318, 252] on button "B To join the music club" at bounding box center [306, 244] width 300 height 25
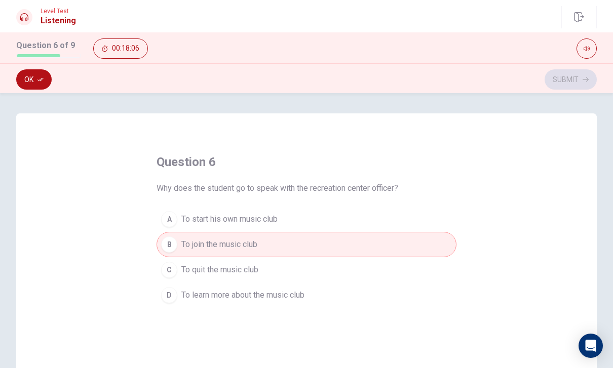
click at [28, 88] on button "Ok" at bounding box center [33, 79] width 35 height 20
click at [576, 87] on button "Submit" at bounding box center [570, 79] width 52 height 20
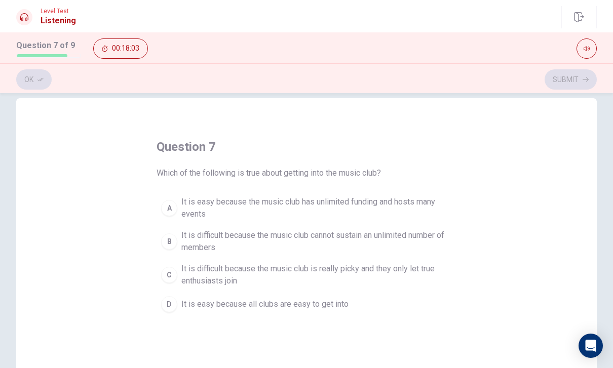
scroll to position [17, 0]
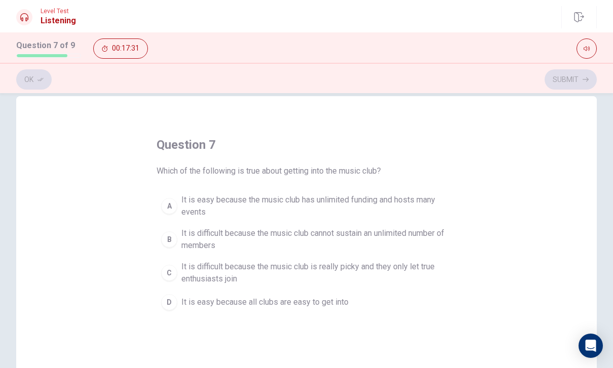
click at [452, 246] on button "B It is difficult because the music club cannot sustain an unlimited number of …" at bounding box center [306, 239] width 300 height 33
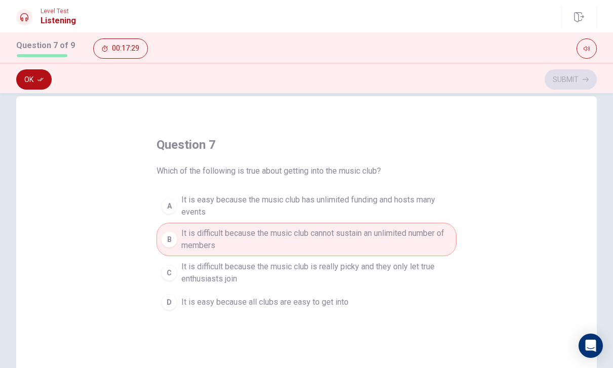
click at [37, 78] on icon "button" at bounding box center [40, 79] width 6 height 6
click at [583, 74] on button "Submit" at bounding box center [570, 79] width 52 height 20
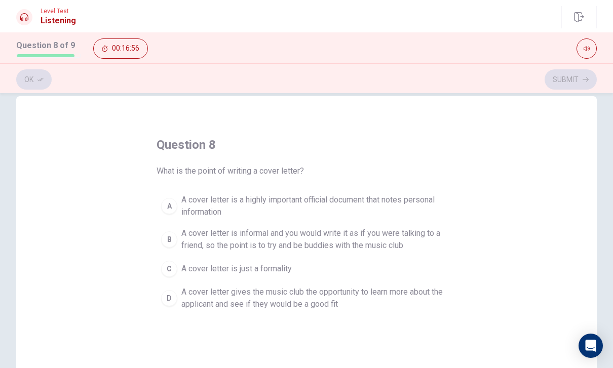
click at [299, 209] on span "A cover letter is a highly important official document that notes personal info…" at bounding box center [316, 206] width 270 height 24
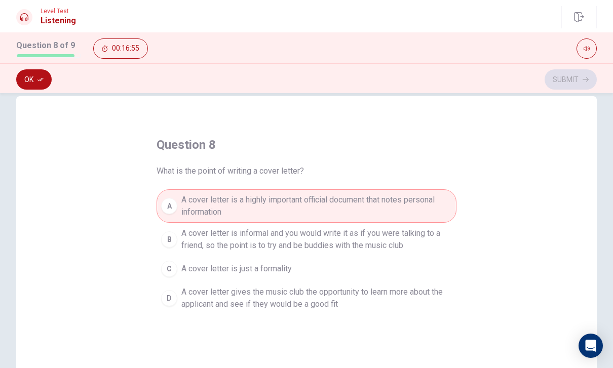
click at [31, 84] on button "Ok" at bounding box center [33, 79] width 35 height 20
click at [580, 84] on button "Submit" at bounding box center [570, 79] width 52 height 20
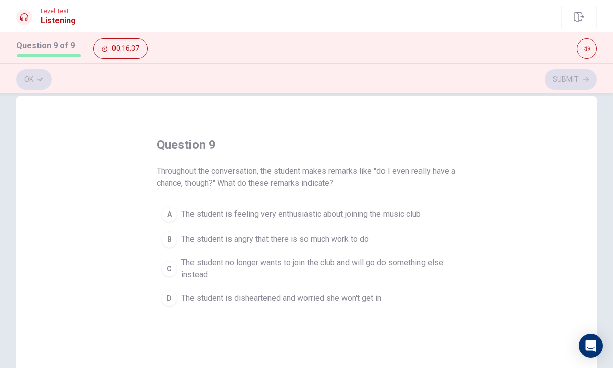
click at [280, 290] on button "D The student is disheartened and worried she won't get in" at bounding box center [306, 298] width 300 height 25
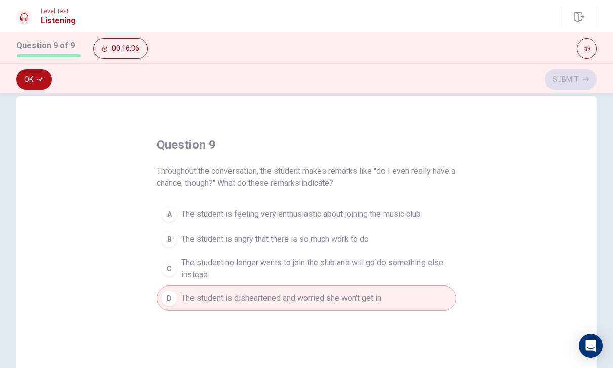
click at [25, 73] on button "Ok" at bounding box center [33, 79] width 35 height 20
click at [570, 86] on button "Submit" at bounding box center [570, 79] width 52 height 20
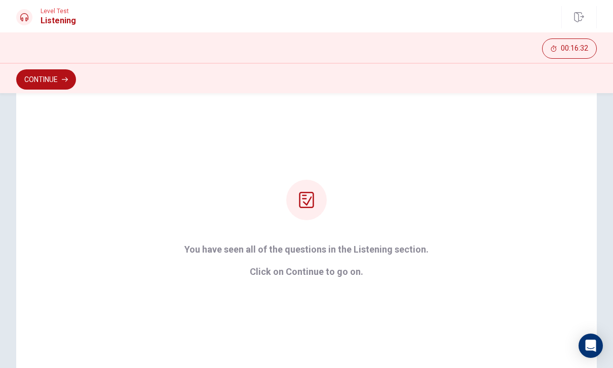
click at [53, 79] on button "Continue" at bounding box center [46, 79] width 60 height 20
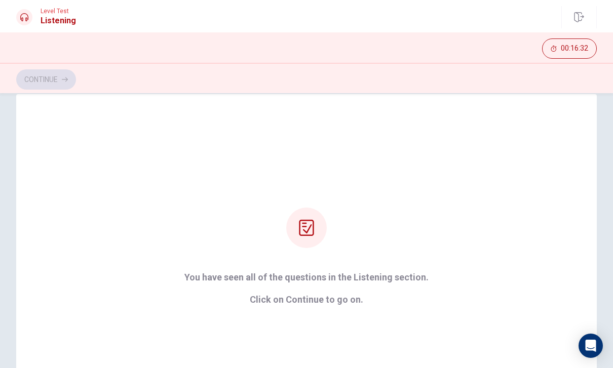
scroll to position [1, 0]
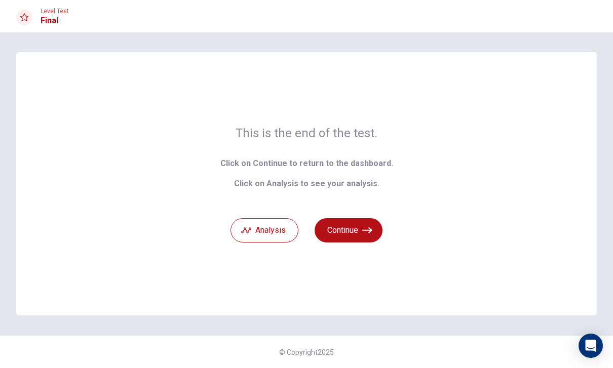
click at [374, 228] on button "Continue" at bounding box center [348, 230] width 68 height 24
